Goal: Communication & Community: Answer question/provide support

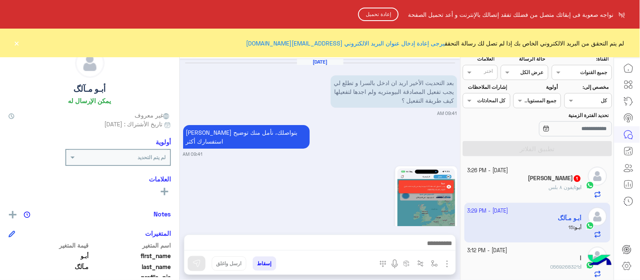
scroll to position [477, 0]
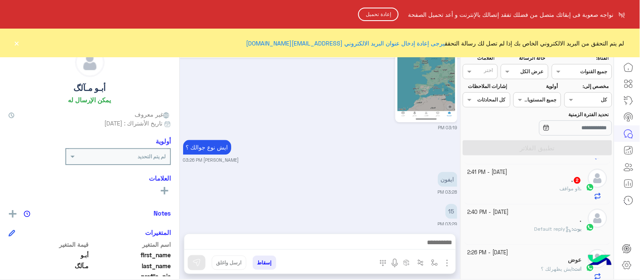
click at [380, 14] on button "إعادة تحميل" at bounding box center [378, 14] width 40 height 13
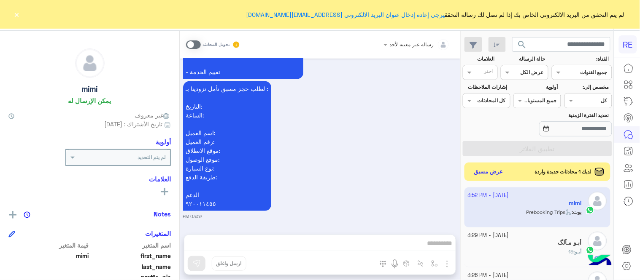
click at [194, 43] on span at bounding box center [193, 44] width 15 height 8
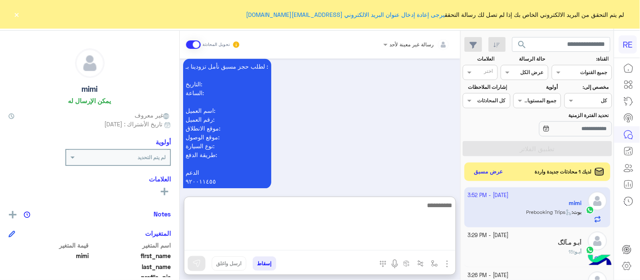
click at [332, 242] on textarea at bounding box center [319, 225] width 271 height 51
type textarea "**********"
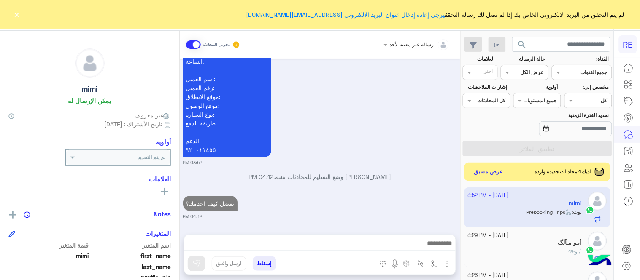
click at [20, 14] on button "×" at bounding box center [17, 14] width 8 height 8
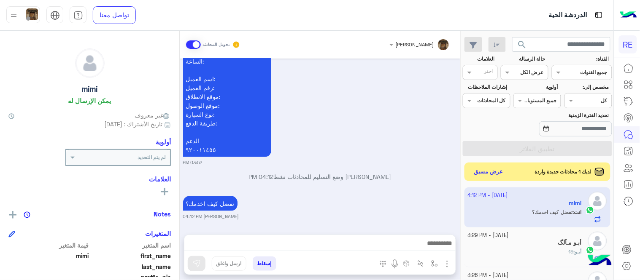
scroll to position [1074, 0]
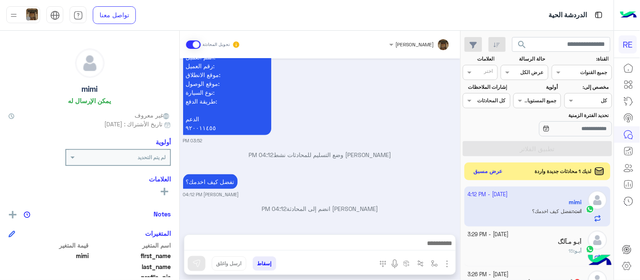
click at [491, 169] on button "عرض مسبق" at bounding box center [487, 171] width 35 height 11
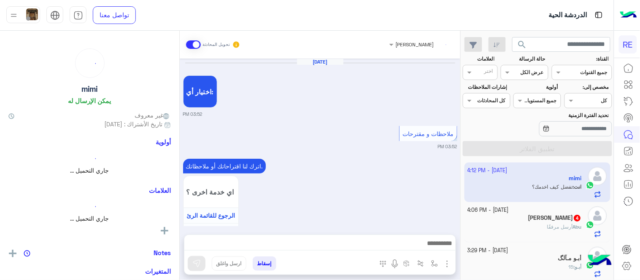
scroll to position [517, 0]
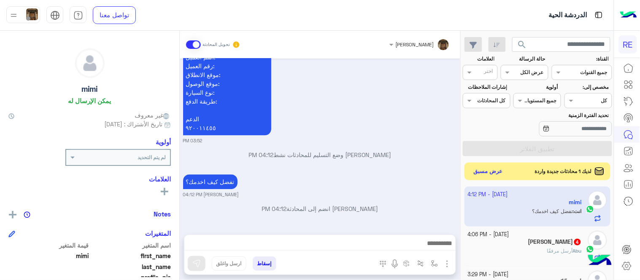
click at [499, 170] on button "عرض مسبق" at bounding box center [487, 171] width 35 height 11
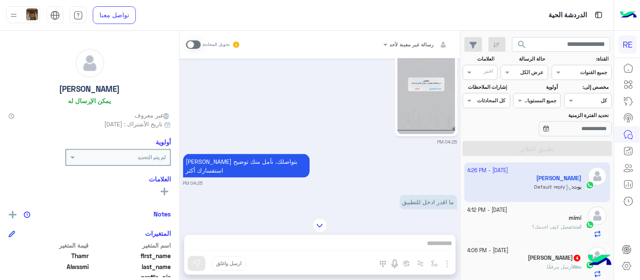
scroll to position [246, 0]
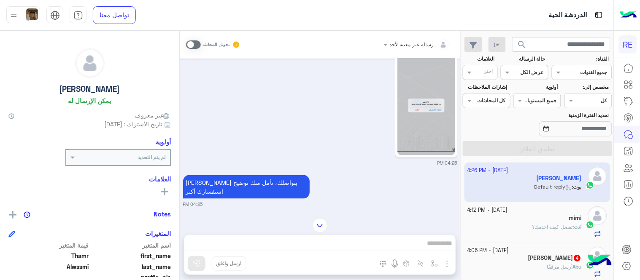
click at [438, 83] on img at bounding box center [426, 104] width 58 height 102
click at [195, 40] on span at bounding box center [193, 44] width 15 height 8
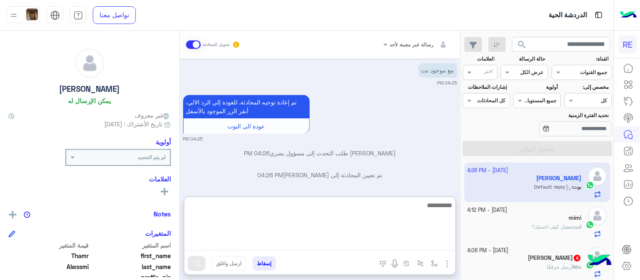
click at [319, 242] on textarea at bounding box center [319, 225] width 271 height 51
click at [414, 210] on textarea "**********" at bounding box center [319, 225] width 271 height 51
type textarea "**********"
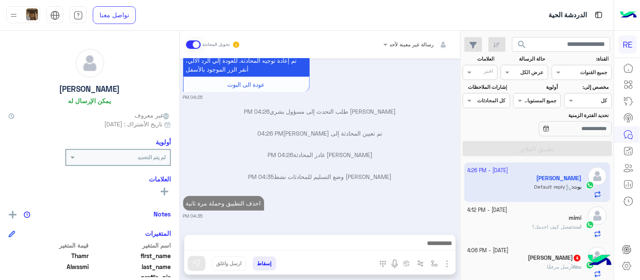
scroll to position [527, 0]
click at [520, 258] on div "Abu Asaf 4" at bounding box center [525, 259] width 114 height 9
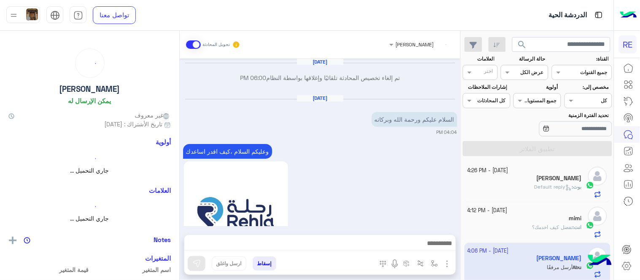
scroll to position [618, 0]
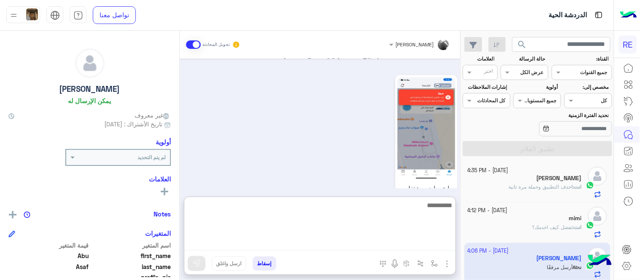
click at [363, 245] on textarea at bounding box center [319, 225] width 271 height 51
type textarea "**********"
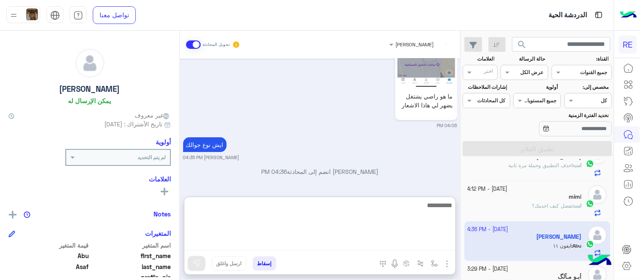
scroll to position [710, 0]
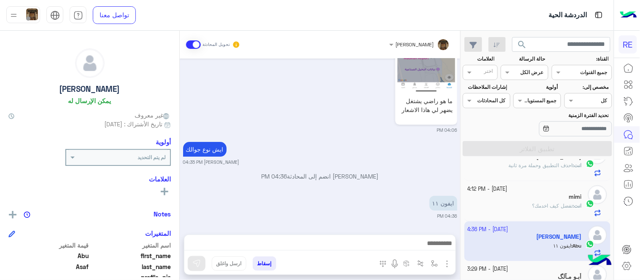
click at [340, 180] on div "[PERSON_NAME] انضم إلى المحادثة 04:36 PM" at bounding box center [320, 179] width 274 height 15
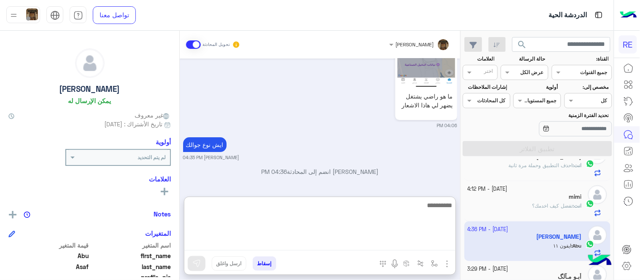
click at [340, 246] on textarea at bounding box center [319, 225] width 271 height 51
paste textarea "**********"
type textarea "**********"
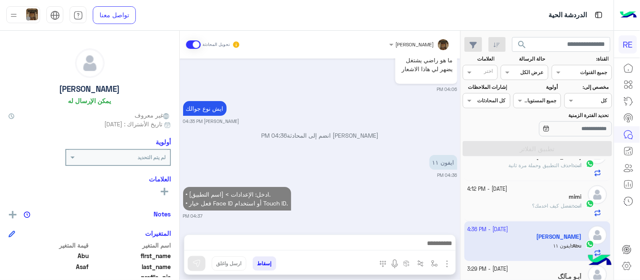
scroll to position [745, 0]
click at [401, 188] on div "[DATE] تم إلغاء تخصيص المحادثة تلقائيًا وإغلاقها بواسطة النظام 06:00 PM [DATE] …" at bounding box center [320, 143] width 280 height 168
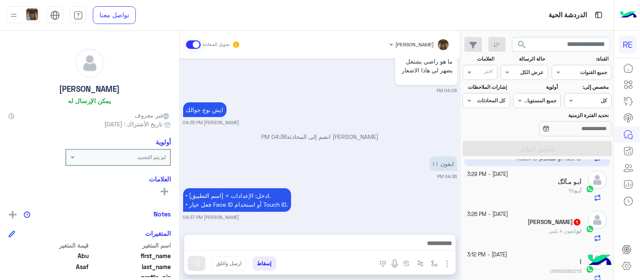
scroll to position [120, 0]
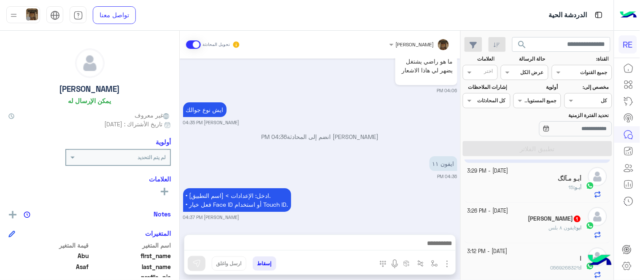
click at [511, 185] on div "أبـو : 15" at bounding box center [525, 191] width 114 height 15
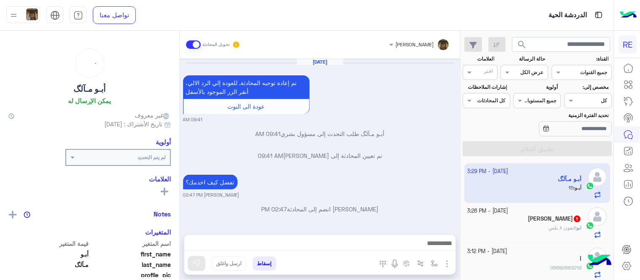
scroll to position [271, 0]
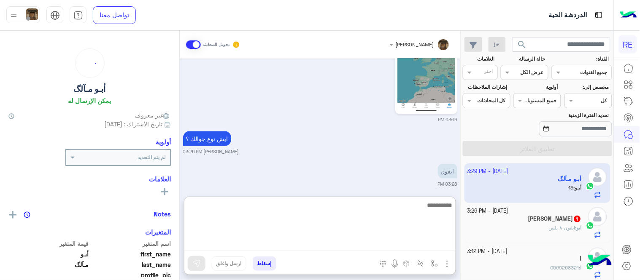
click at [356, 245] on textarea at bounding box center [319, 225] width 271 height 51
paste textarea "**********"
type textarea "**********"
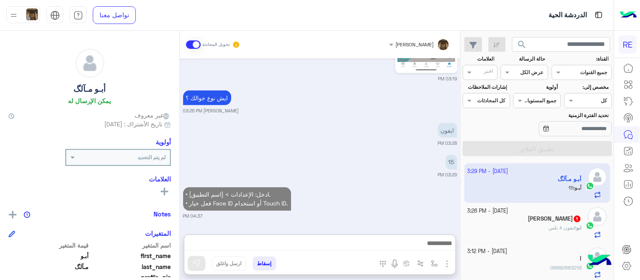
scroll to position [331, 0]
click at [507, 225] on div "ابو : ايفون ٨ بلس" at bounding box center [525, 231] width 114 height 15
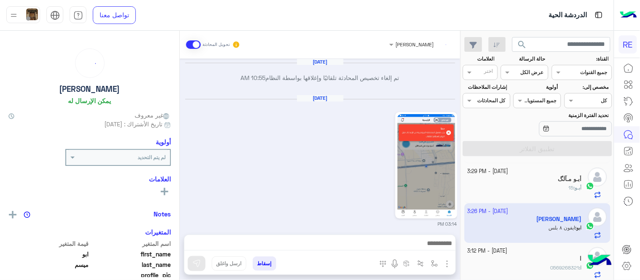
scroll to position [364, 0]
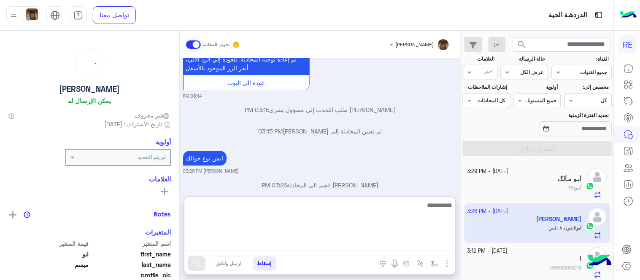
click at [380, 243] on textarea at bounding box center [319, 225] width 271 height 51
paste textarea "**********"
type textarea "**********"
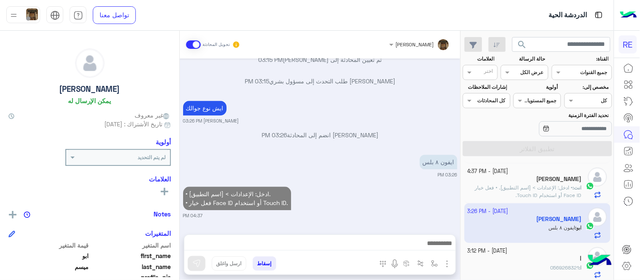
scroll to position [406, 0]
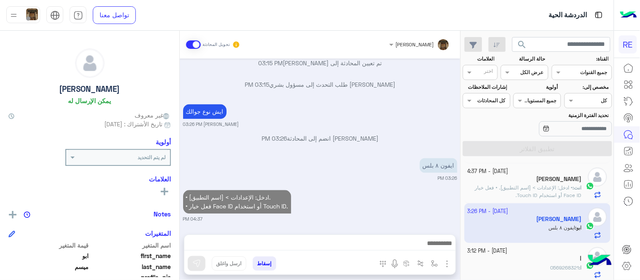
click at [366, 164] on div "[DATE] تم إلغاء تخصيص المحادثة تلقائيًا وإغلاقها بواسطة النظام 10:55 AM [DATE] …" at bounding box center [320, 143] width 280 height 168
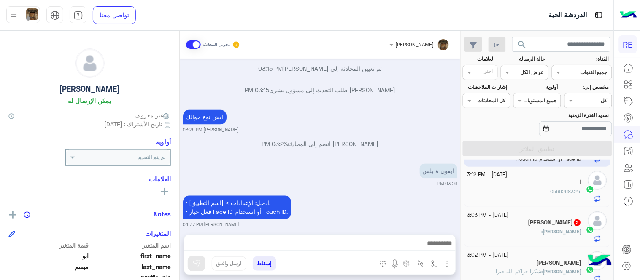
scroll to position [199, 0]
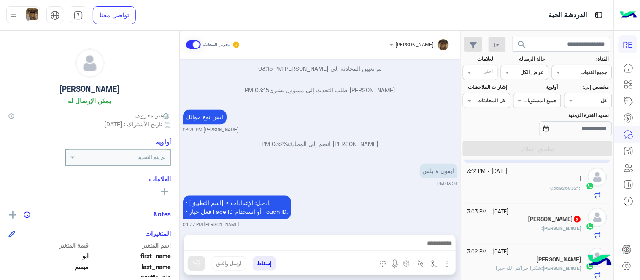
click at [527, 190] on div "ا : 0569268321" at bounding box center [525, 192] width 114 height 15
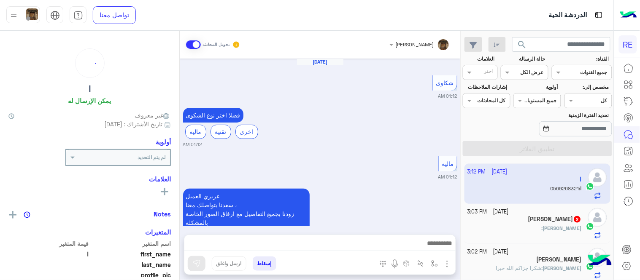
scroll to position [302, 0]
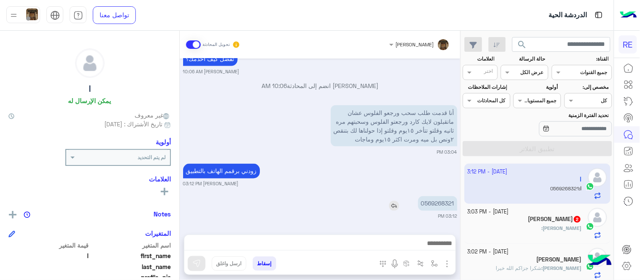
click at [451, 200] on p "0569268321" at bounding box center [437, 203] width 39 height 15
copy p "0569268321"
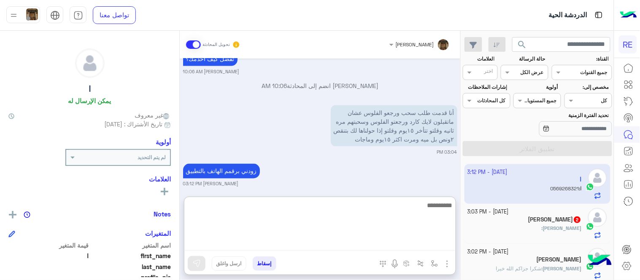
click at [316, 247] on textarea at bounding box center [319, 225] width 271 height 51
type textarea "**********"
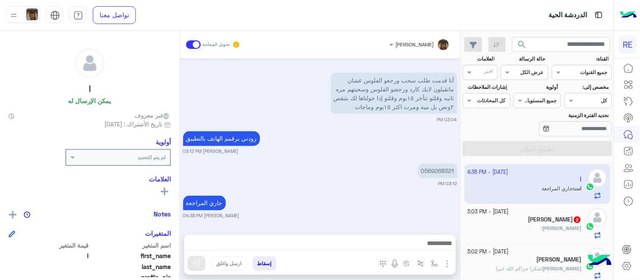
click at [398, 124] on div "[DATE] شكاوى 01:12 AM فضلا اختر نوع الشكوى ماليه تقنية اخرى 01:12 AM ماليه 01:1…" at bounding box center [320, 143] width 280 height 168
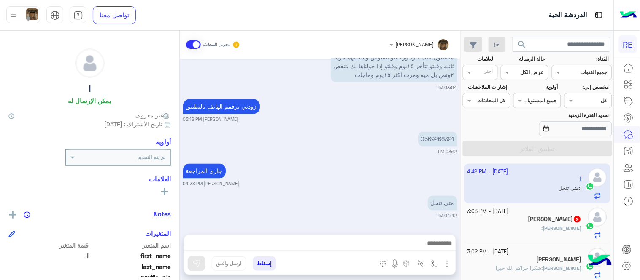
click at [406, 165] on div "جاري المراجعة [PERSON_NAME] 04:38 PM" at bounding box center [320, 175] width 274 height 26
click at [492, 216] on small "[DATE] - 3:03 PM" at bounding box center [488, 212] width 41 height 8
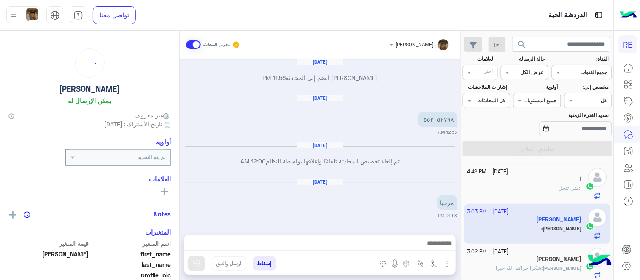
scroll to position [352, 0]
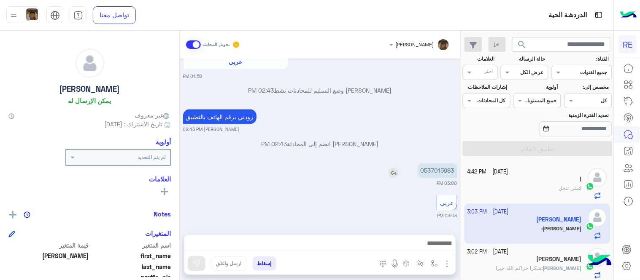
click at [433, 172] on p "0537015983" at bounding box center [437, 171] width 40 height 15
copy p "0537015983"
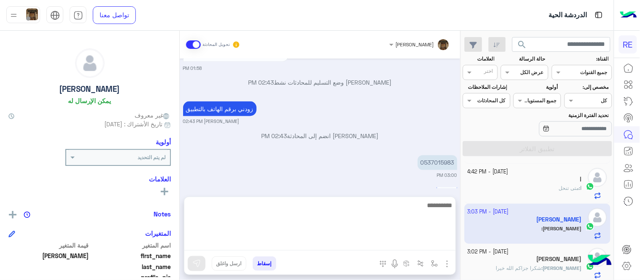
click at [351, 250] on textarea at bounding box center [319, 225] width 271 height 51
type textarea "**********"
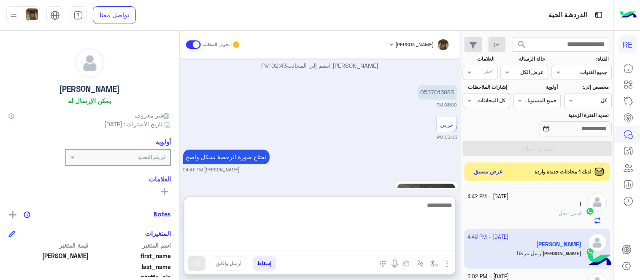
scroll to position [509, 0]
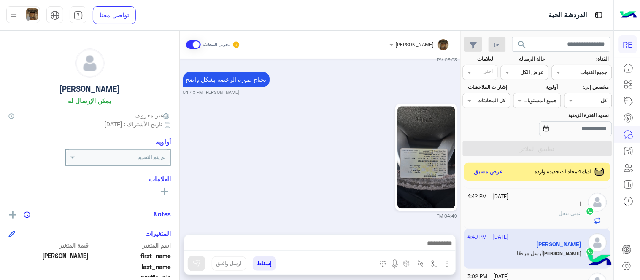
click at [227, 138] on div "04:49 PM" at bounding box center [320, 161] width 274 height 118
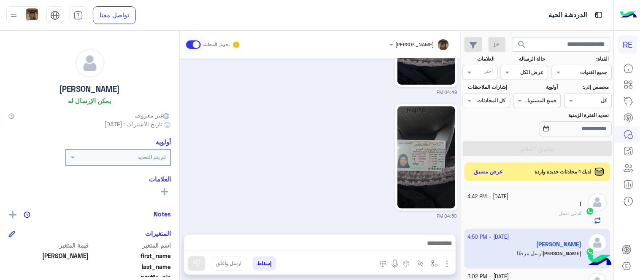
click at [494, 199] on small "[DATE] - 4:42 PM" at bounding box center [488, 197] width 41 height 8
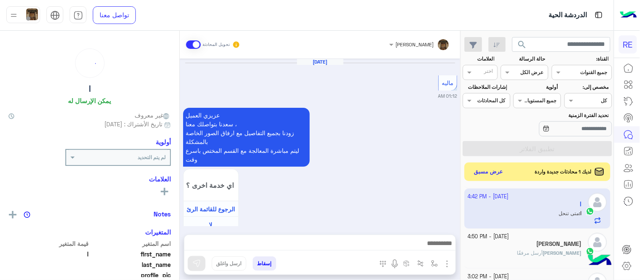
scroll to position [286, 0]
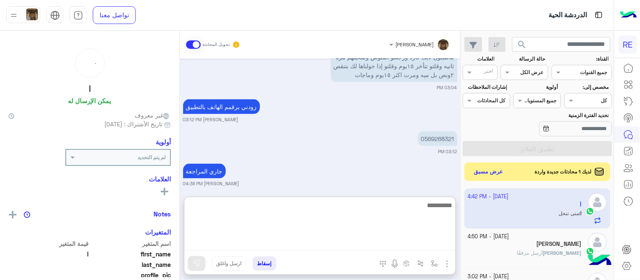
click at [373, 247] on textarea at bounding box center [319, 225] width 271 height 51
type textarea "*"
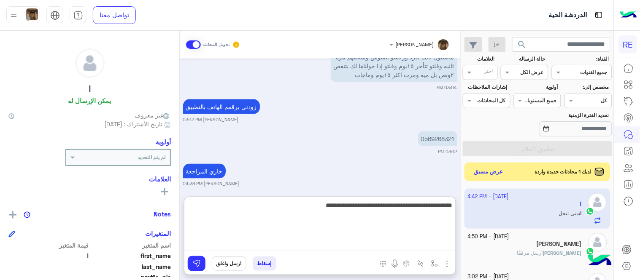
type textarea "**********"
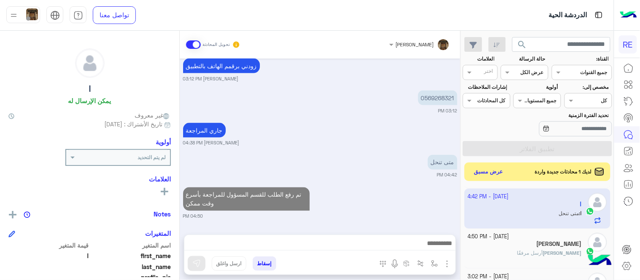
click at [410, 176] on div "[DATE] ماليه 01:12 AM عزيزي العميل [PERSON_NAME] بتواصلك معنا ، زودنا بجميع الت…" at bounding box center [320, 143] width 280 height 168
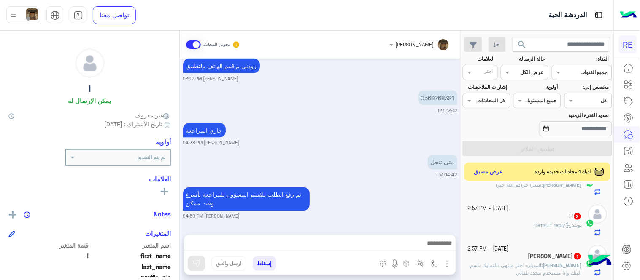
scroll to position [312, 0]
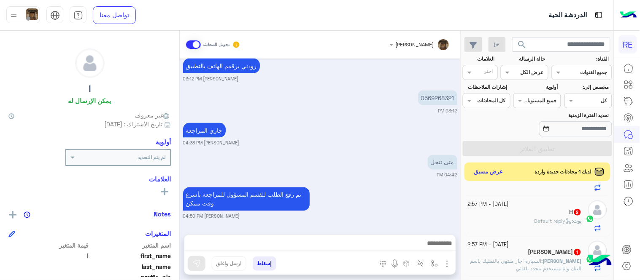
click at [498, 220] on div "[PERSON_NAME] : Default reply" at bounding box center [525, 225] width 114 height 15
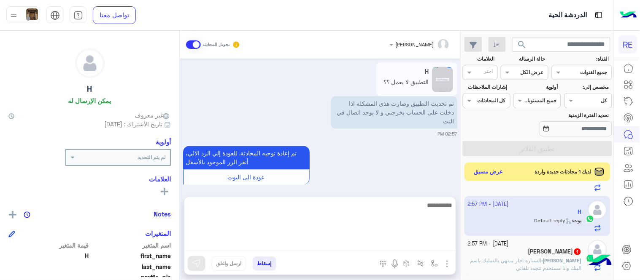
scroll to position [376, 0]
click at [314, 242] on textarea at bounding box center [319, 225] width 271 height 51
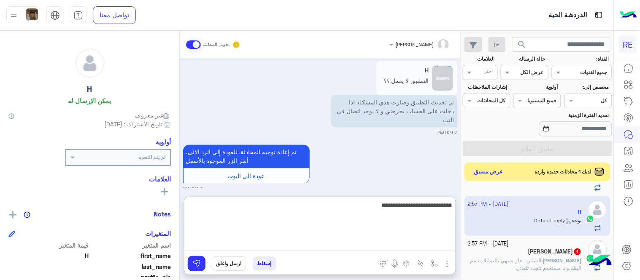
type textarea "**********"
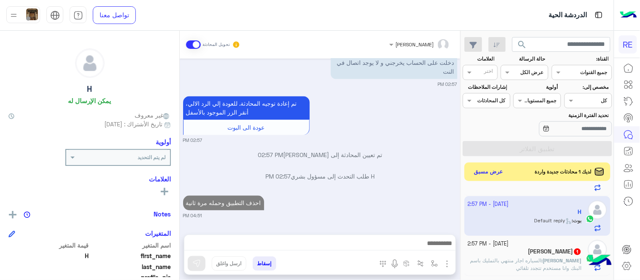
click at [377, 137] on div "[DATE] H طلب التحدث إلى مسؤول بشري 09:29 AM سؤال اذا غيرت الفئة من عائلي الى قو…" at bounding box center [320, 143] width 280 height 168
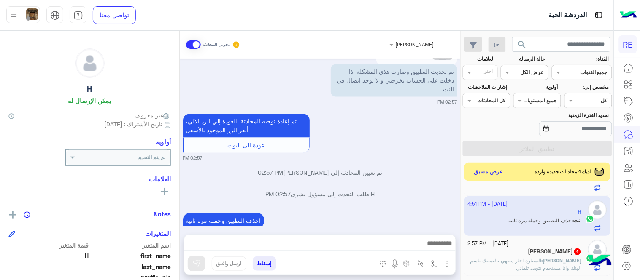
scroll to position [429, 0]
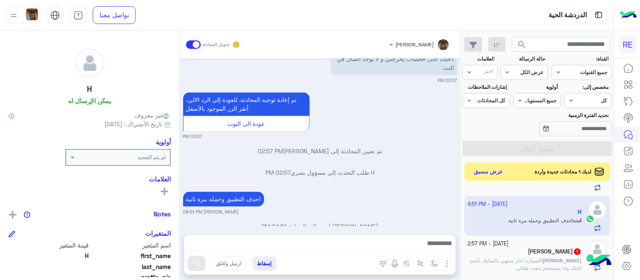
drag, startPoint x: 464, startPoint y: 228, endPoint x: 492, endPoint y: 258, distance: 40.9
click at [492, 258] on div "[DATE] - 4:43 PM [PERSON_NAME] 1 Abu أرسل مرفقًا [DATE] - 4:43 PM [PERSON_NAME]…" at bounding box center [537, 234] width 153 height 99
click at [492, 258] on p "[PERSON_NAME] : السياره اجار منتهي بالتمليك باسم البنك وانا مستخدم تتجدد تلقائي" at bounding box center [525, 264] width 114 height 15
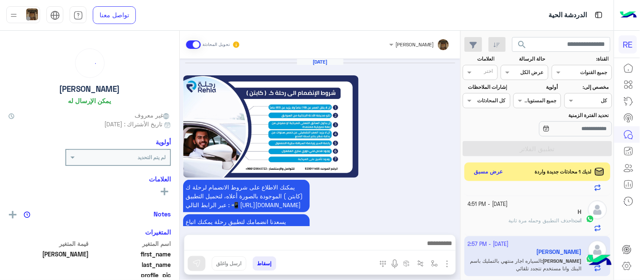
scroll to position [537, 0]
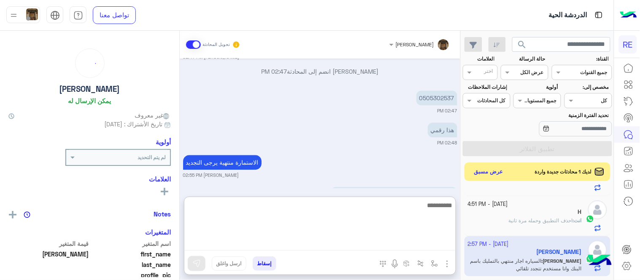
click at [329, 243] on textarea at bounding box center [319, 225] width 271 height 51
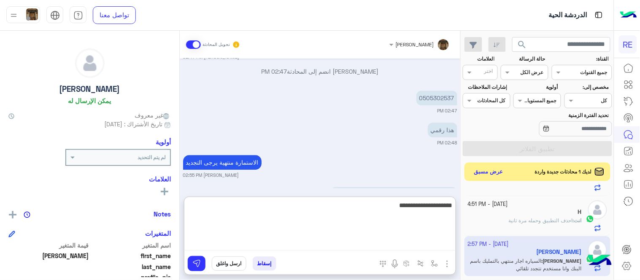
type textarea "**********"
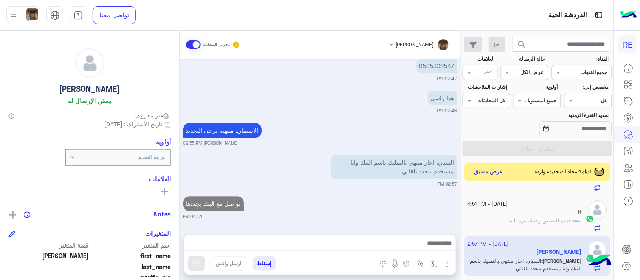
scroll to position [569, 0]
click at [347, 176] on div "[DATE] يمكنك الاطلاع على شروط الانضمام لرحلة ك (كابتن ) الموجودة بالصورة أعلاه،…" at bounding box center [320, 143] width 280 height 168
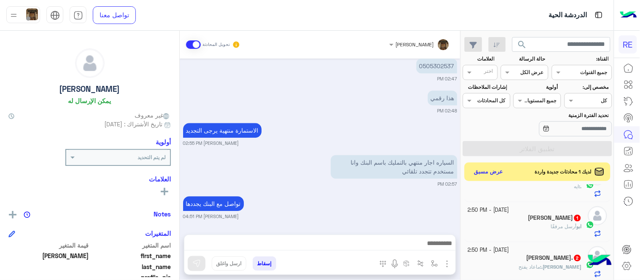
scroll to position [427, 0]
click at [524, 197] on div ". : ايه" at bounding box center [525, 190] width 114 height 15
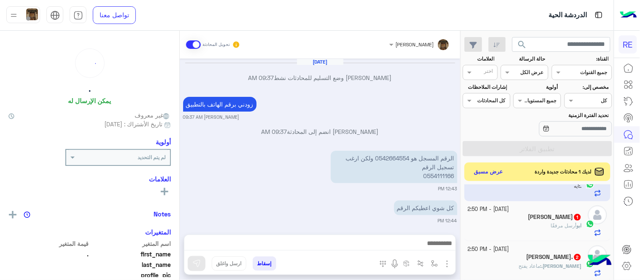
scroll to position [502, 0]
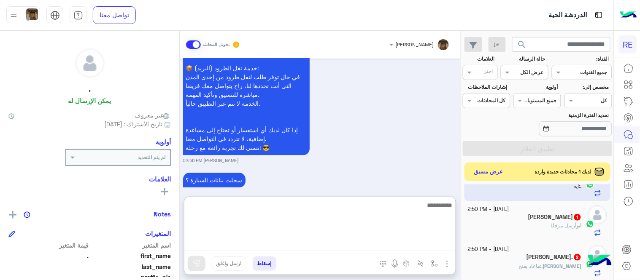
click at [415, 245] on textarea at bounding box center [319, 225] width 271 height 51
type textarea "**********"
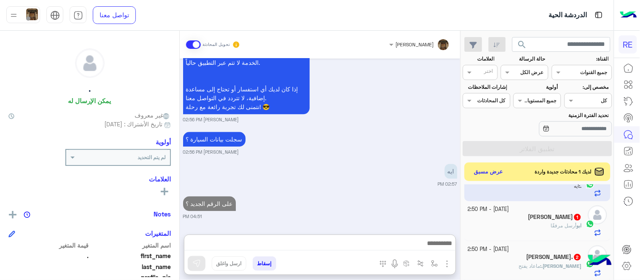
scroll to position [553, 0]
click at [537, 222] on div "[PERSON_NAME] 1" at bounding box center [525, 218] width 114 height 9
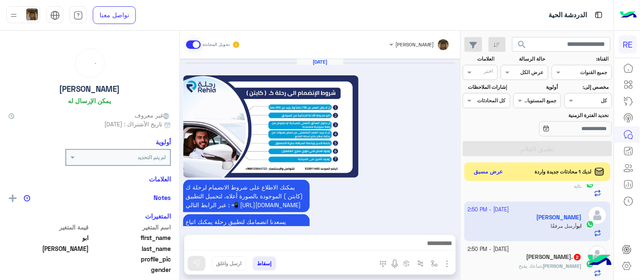
scroll to position [620, 0]
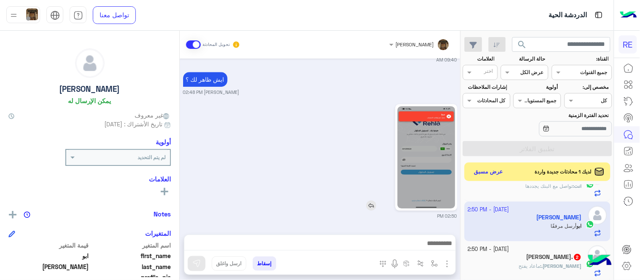
click at [446, 149] on img at bounding box center [426, 157] width 58 height 102
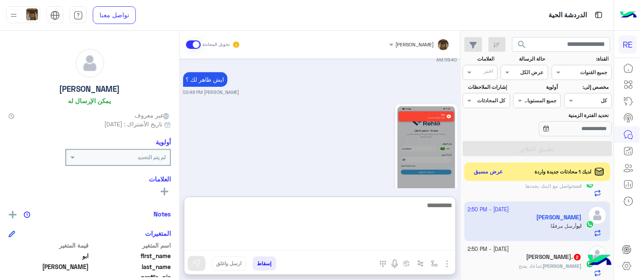
click at [309, 247] on textarea at bounding box center [319, 225] width 271 height 51
type textarea "**********"
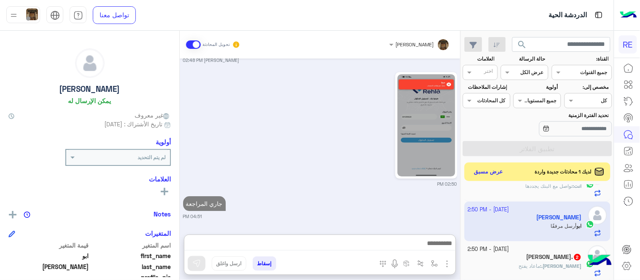
click at [382, 166] on div "[DATE] يمكنك الاطلاع على شروط الانضمام لرحلة ك (كابتن ) الموجودة بالصورة أعلاه،…" at bounding box center [320, 143] width 280 height 168
click at [537, 269] on span "ماعاد يفتح" at bounding box center [530, 266] width 22 height 6
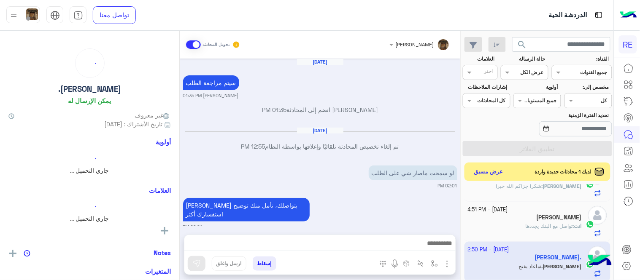
scroll to position [142, 0]
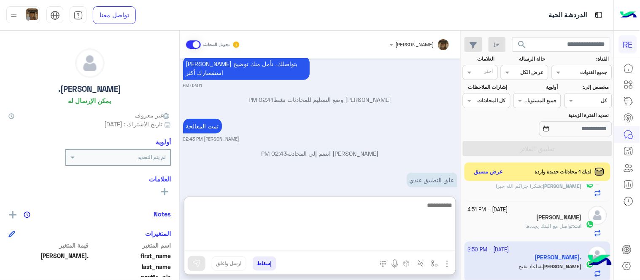
click at [282, 242] on textarea at bounding box center [319, 225] width 271 height 51
type textarea "**********"
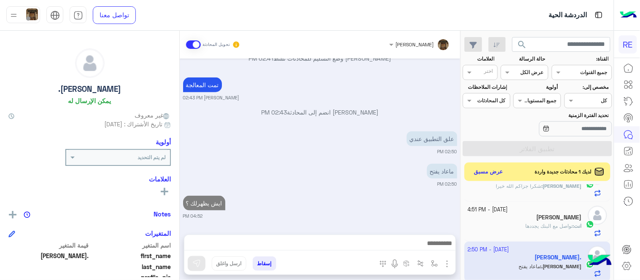
click at [343, 184] on div "[DATE] سيتم مراجعة الطلب [PERSON_NAME] 01:35 PM [PERSON_NAME] انضم إلى المحادثة…" at bounding box center [320, 143] width 280 height 168
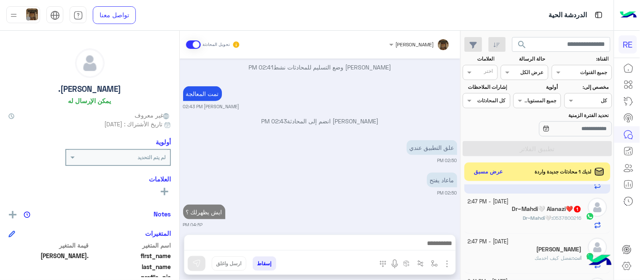
scroll to position [524, 0]
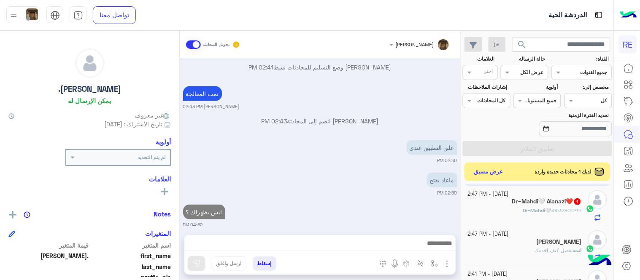
click at [530, 202] on h5 "Dr~Mahdi🤍 Alanazi❤️ 1" at bounding box center [547, 201] width 70 height 7
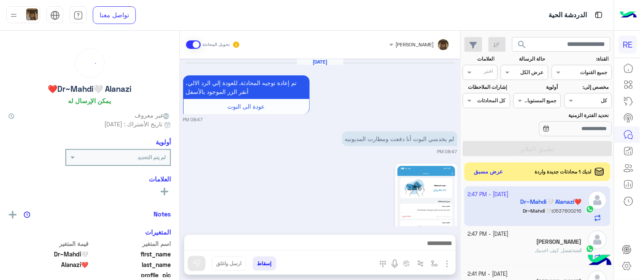
scroll to position [388, 0]
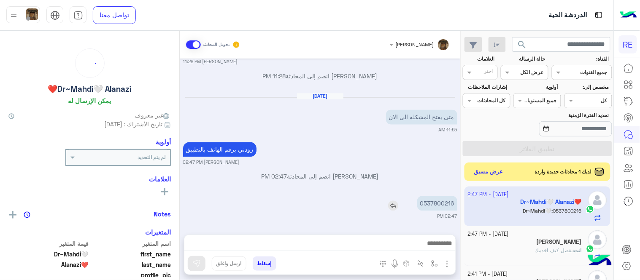
click at [438, 208] on p "0537800216" at bounding box center [437, 203] width 40 height 15
copy p "0537800216"
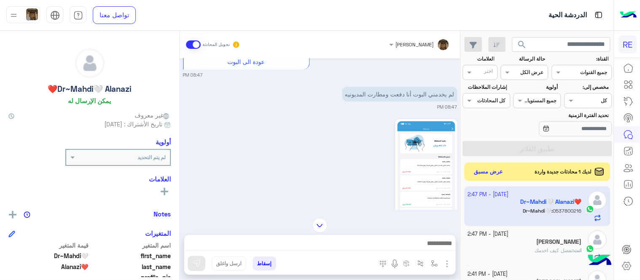
scroll to position [43, 0]
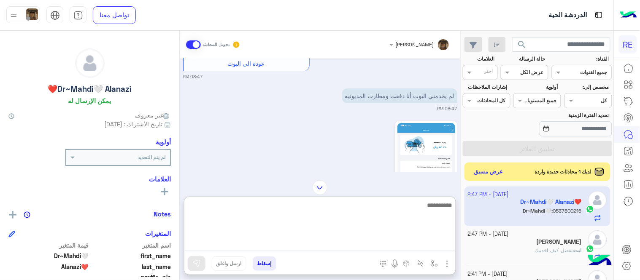
click at [318, 245] on textarea at bounding box center [319, 225] width 271 height 51
type textarea "**********"
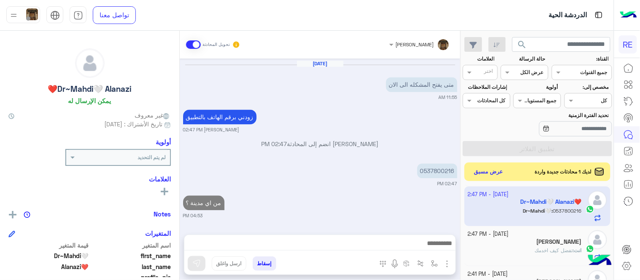
scroll to position [420, 0]
click at [363, 179] on div "[DATE] تم إعادة توجيه المحادثة. للعودة إلي الرد الالي، أنقر الزر الموجود بالأسف…" at bounding box center [320, 143] width 280 height 168
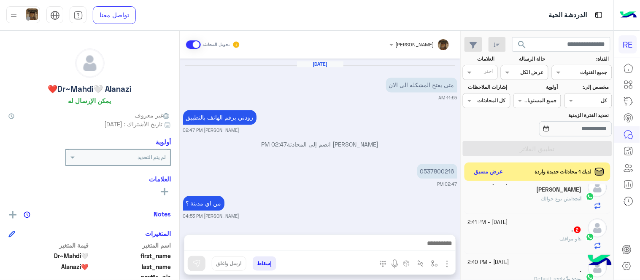
scroll to position [632, 0]
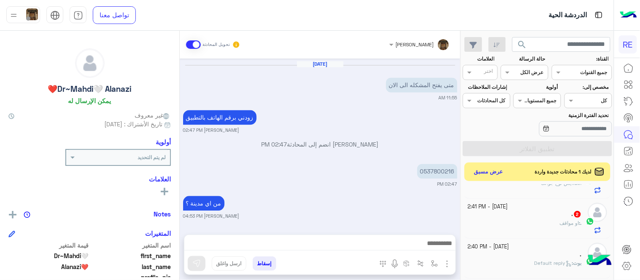
click at [527, 212] on div ". 2" at bounding box center [525, 215] width 114 height 9
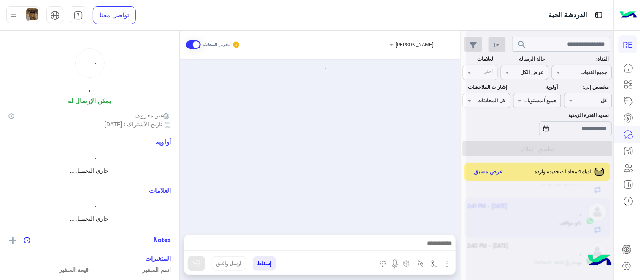
scroll to position [170, 0]
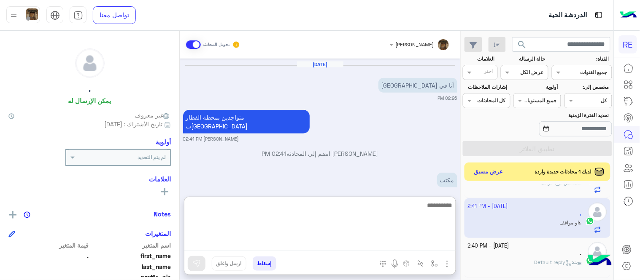
click at [321, 239] on textarea at bounding box center [319, 225] width 271 height 51
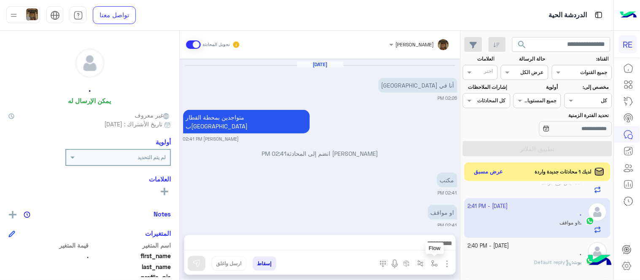
click at [435, 259] on button "button" at bounding box center [434, 264] width 14 height 14
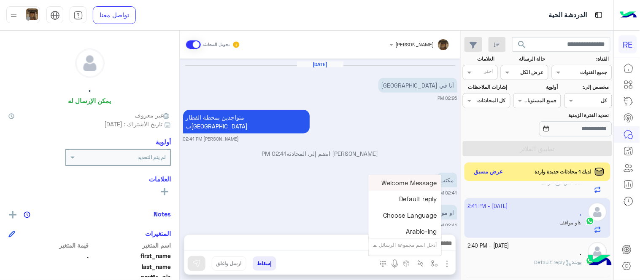
click at [391, 242] on div at bounding box center [404, 244] width 73 height 8
type input "*"
click at [407, 208] on div "آلية التطبيق (محدث)" at bounding box center [410, 215] width 62 height 16
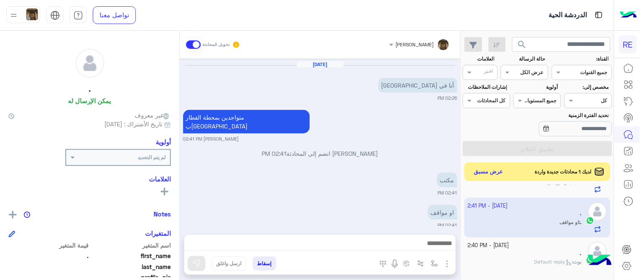
type textarea "**********"
click at [192, 260] on img at bounding box center [196, 264] width 8 height 8
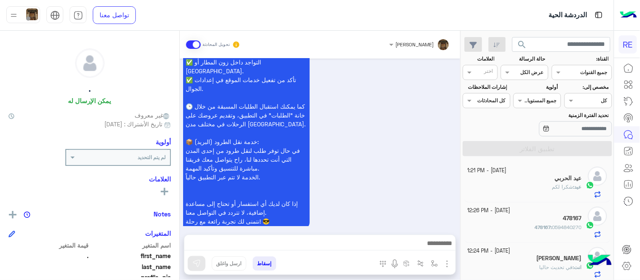
scroll to position [4, 0]
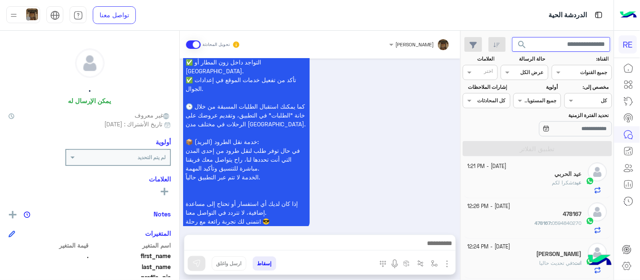
click at [547, 44] on input "text" at bounding box center [561, 44] width 99 height 15
paste input "*********"
click at [512, 37] on button "search" at bounding box center [522, 46] width 21 height 18
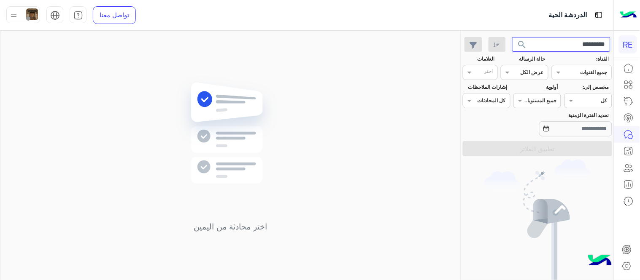
click at [545, 45] on input "*********" at bounding box center [561, 44] width 99 height 15
paste input "text"
click at [512, 37] on button "search" at bounding box center [522, 46] width 21 height 18
click at [568, 44] on input "*********" at bounding box center [561, 44] width 99 height 15
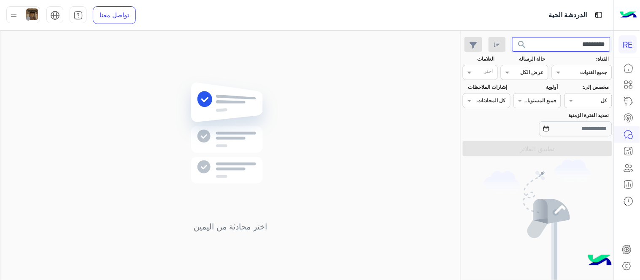
click at [568, 44] on input "*********" at bounding box center [561, 44] width 99 height 15
paste input "text"
type input "*********"
click at [512, 37] on button "search" at bounding box center [522, 46] width 21 height 18
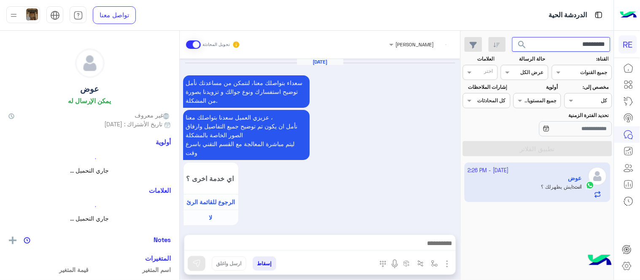
scroll to position [481, 0]
